Goal: Information Seeking & Learning: Learn about a topic

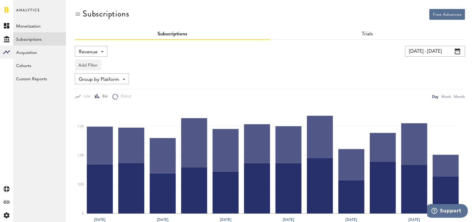
click at [40, 41] on link "Subscriptions" at bounding box center [39, 38] width 53 height 13
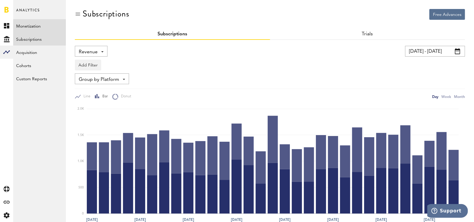
click at [41, 31] on link "Monetization" at bounding box center [39, 25] width 53 height 13
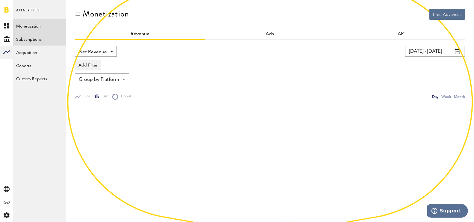
click at [44, 40] on link "Subscriptions" at bounding box center [39, 38] width 53 height 13
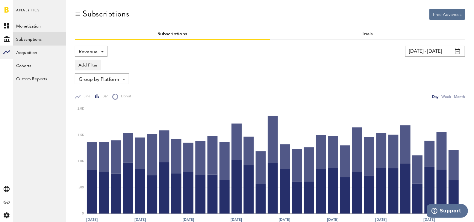
click at [91, 51] on span "Revenue" at bounding box center [88, 52] width 19 height 10
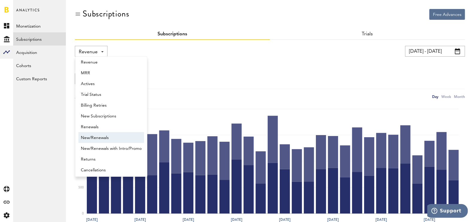
click at [107, 135] on span "New/Renewals" at bounding box center [111, 138] width 61 height 10
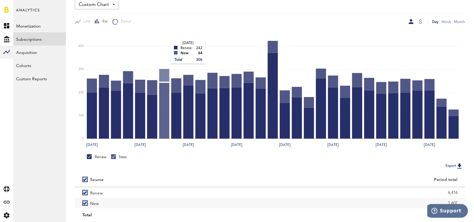
scroll to position [84, 0]
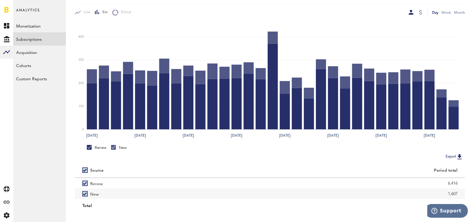
click at [101, 147] on div "Renew" at bounding box center [97, 147] width 20 height 5
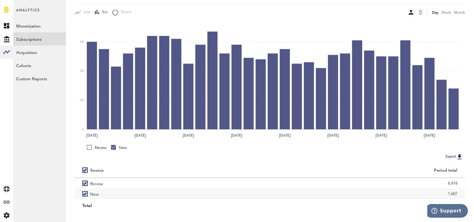
click at [101, 147] on div "Renew" at bounding box center [97, 147] width 20 height 5
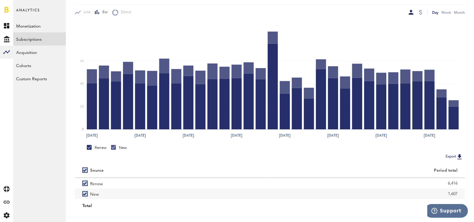
click at [117, 147] on div "New" at bounding box center [119, 147] width 16 height 5
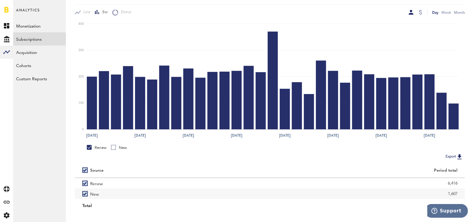
click at [117, 147] on div "New" at bounding box center [119, 147] width 16 height 5
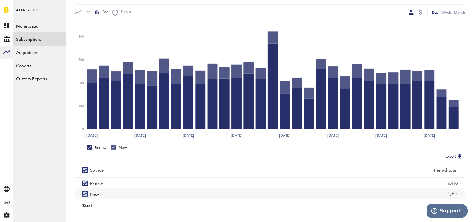
click at [94, 147] on div "Renew" at bounding box center [97, 147] width 20 height 5
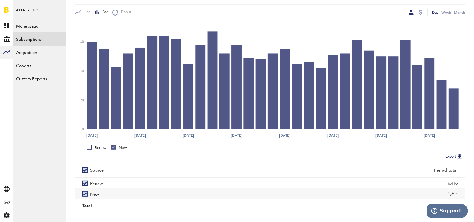
click at [94, 147] on div "Renew" at bounding box center [97, 147] width 20 height 5
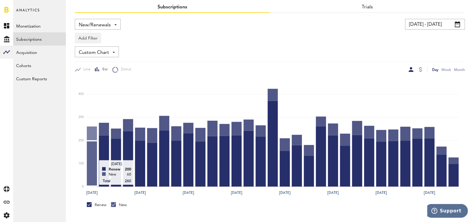
scroll to position [0, 0]
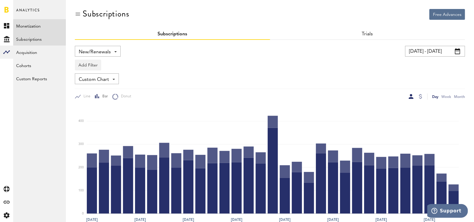
click at [28, 19] on link "Monetization" at bounding box center [39, 25] width 53 height 13
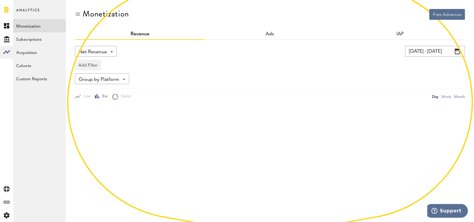
click at [31, 24] on link "Monetization" at bounding box center [39, 25] width 53 height 13
